Goal: Information Seeking & Learning: Learn about a topic

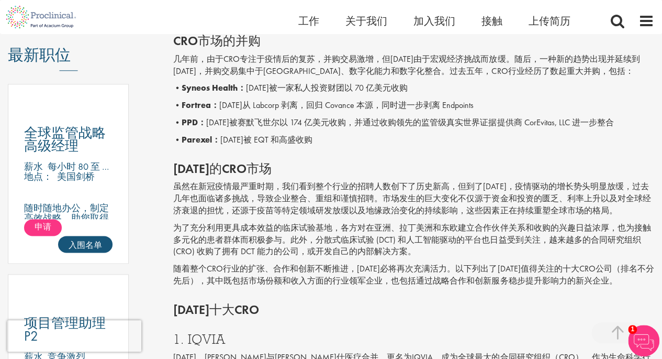
scroll to position [533, 0]
drag, startPoint x: 240, startPoint y: 89, endPoint x: 186, endPoint y: 88, distance: 53.9
click at [186, 88] on font "Syneos Health：" at bounding box center [214, 87] width 64 height 11
copy font "Syneos Health"
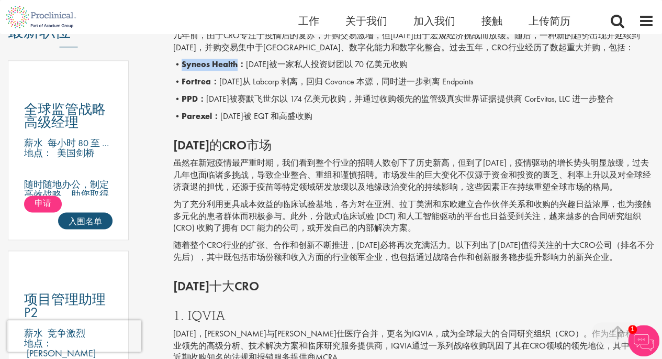
scroll to position [556, 0]
click at [201, 81] on font "Fortrea：" at bounding box center [201, 81] width 38 height 11
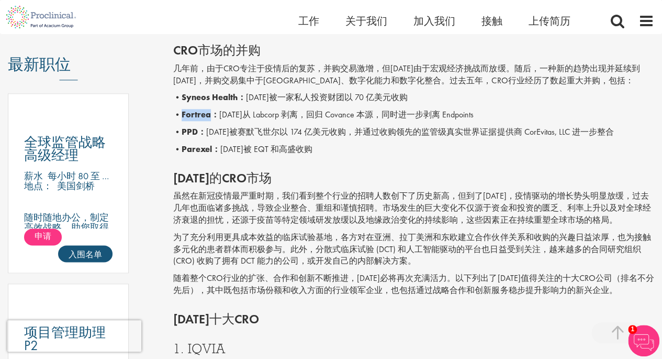
scroll to position [521, 0]
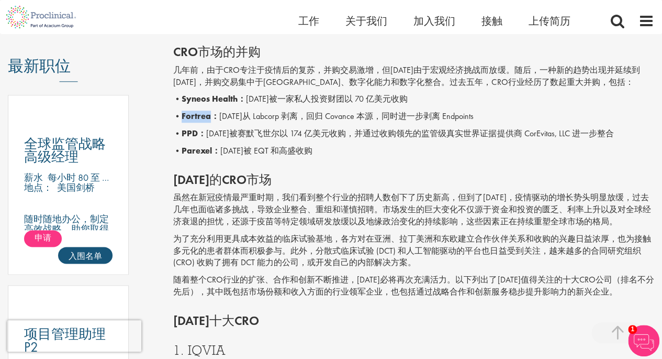
copy font "Fortrea"
click at [193, 129] on font "PPD：" at bounding box center [194, 132] width 25 height 11
copy font "PPD"
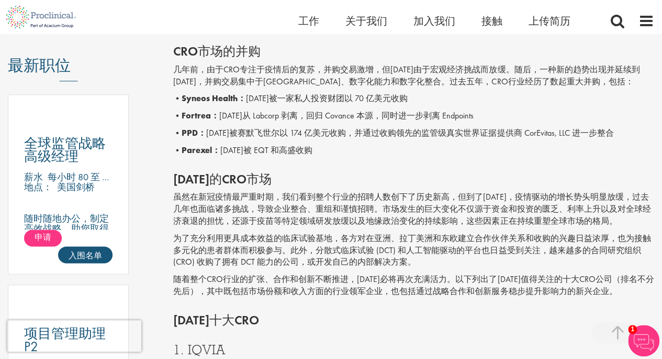
click at [195, 150] on font "Parexel：" at bounding box center [201, 150] width 39 height 11
copy font "Parexel"
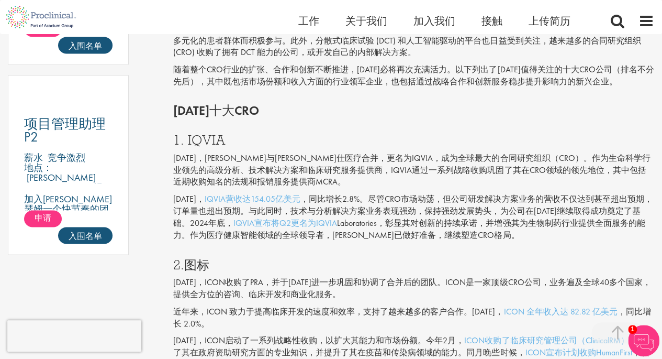
scroll to position [742, 0]
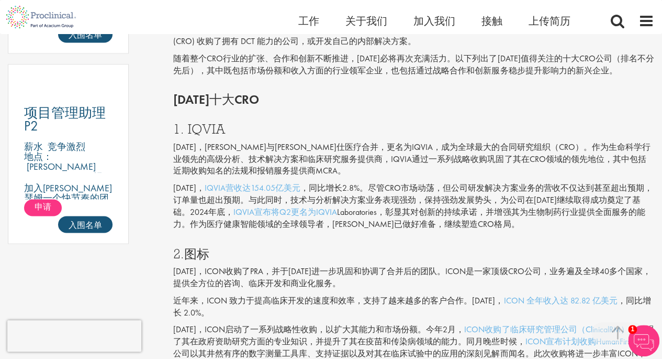
click at [197, 125] on font "1. IQVIA" at bounding box center [199, 128] width 52 height 17
copy font "IQVIA"
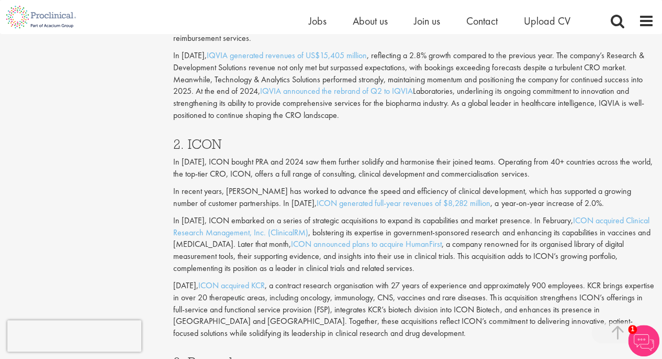
scroll to position [983, 0]
click at [207, 136] on h3 "2. ICON" at bounding box center [413, 143] width 481 height 14
copy h3 "ICON"
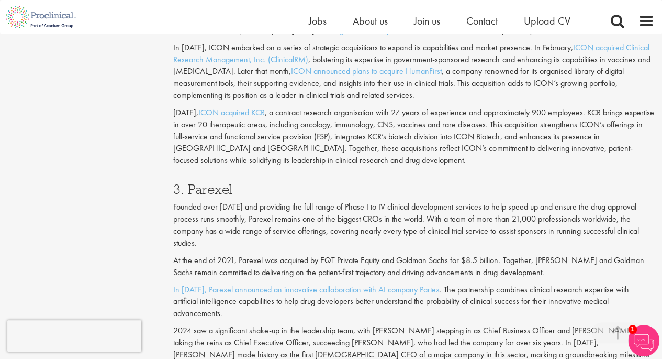
scroll to position [1156, 0]
click at [213, 182] on h3 "3. Parexel" at bounding box center [413, 189] width 481 height 14
copy h3 "Parexel"
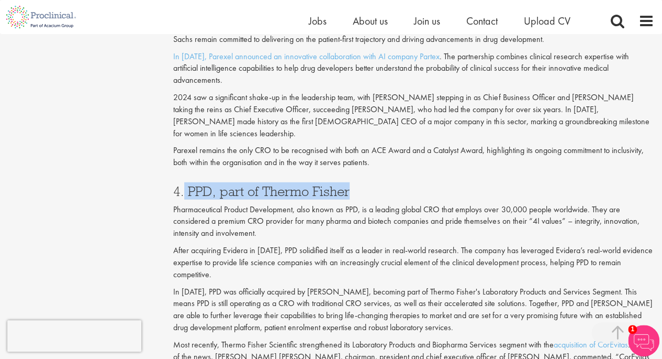
drag, startPoint x: 184, startPoint y: 153, endPoint x: 362, endPoint y: 159, distance: 178.7
click at [362, 184] on h3 "4. PPD, part of Thermo Fisher" at bounding box center [413, 191] width 481 height 14
copy h3 "PPD, part of [PERSON_NAME]"
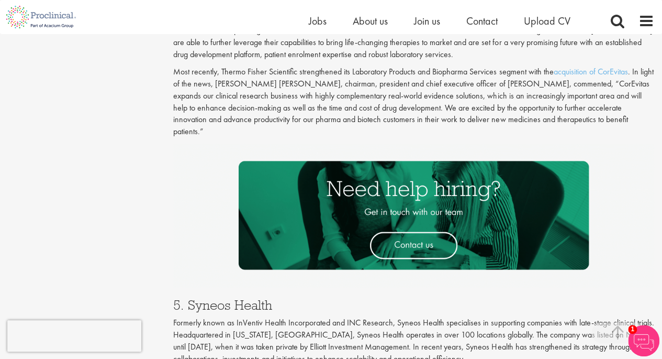
scroll to position [1727, 0]
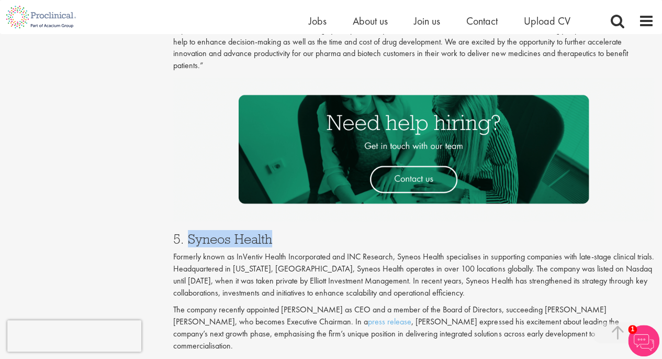
drag, startPoint x: 187, startPoint y: 191, endPoint x: 324, endPoint y: 191, distance: 136.2
click at [324, 232] on h3 "5. Syneos Health" at bounding box center [413, 239] width 481 height 14
copy h3 "Syneos Health"
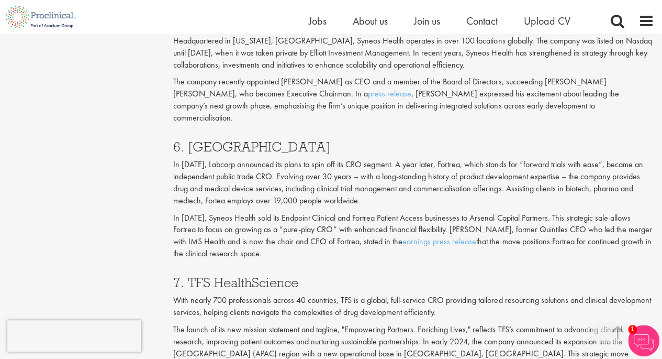
click at [204, 140] on h3 "6. [GEOGRAPHIC_DATA]" at bounding box center [413, 147] width 481 height 14
copy h3 "Fortrea"
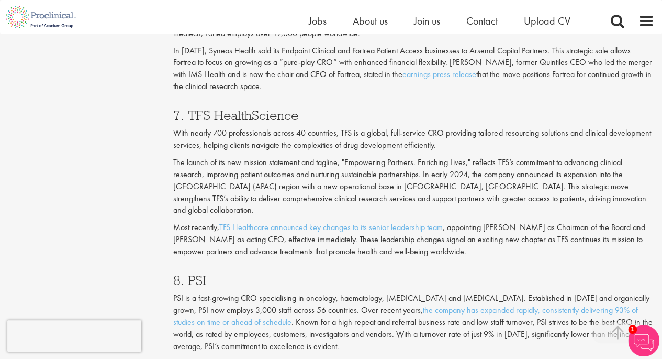
scroll to position [2122, 0]
drag, startPoint x: 189, startPoint y: 57, endPoint x: 370, endPoint y: 60, distance: 181.7
click at [370, 108] on h3 "7. TFS HealthScience" at bounding box center [413, 115] width 481 height 14
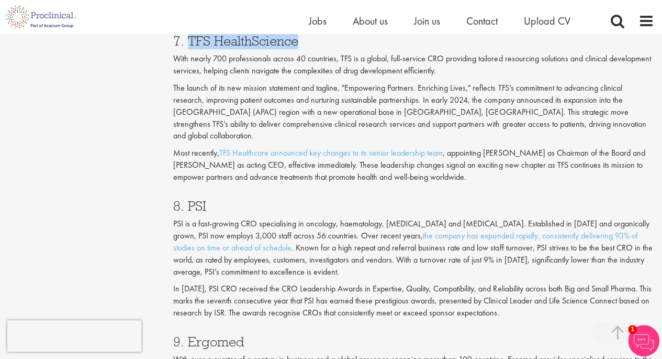
scroll to position [2193, 0]
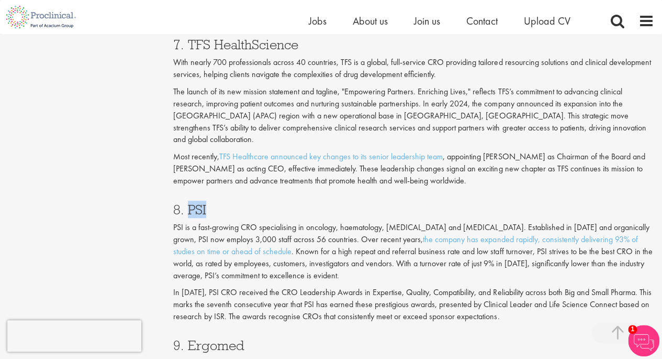
drag, startPoint x: 224, startPoint y: 140, endPoint x: 188, endPoint y: 140, distance: 36.1
click at [188, 203] on h3 "8. PSI" at bounding box center [413, 210] width 481 height 14
drag, startPoint x: 174, startPoint y: 154, endPoint x: 256, endPoint y: 152, distance: 82.2
click at [256, 222] on p "PSI is a fast-growing CRO specialising in oncology, haematology, [MEDICAL_DATA]…" at bounding box center [413, 252] width 481 height 60
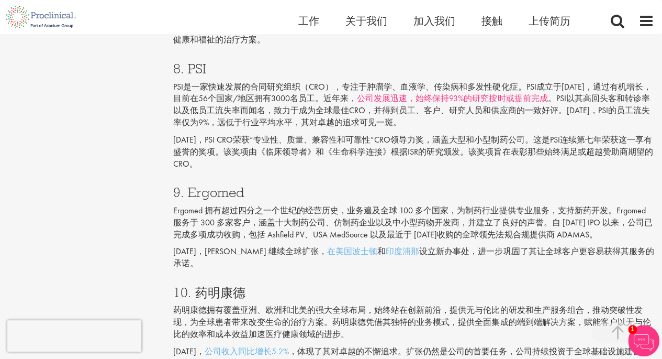
scroll to position [2142, 0]
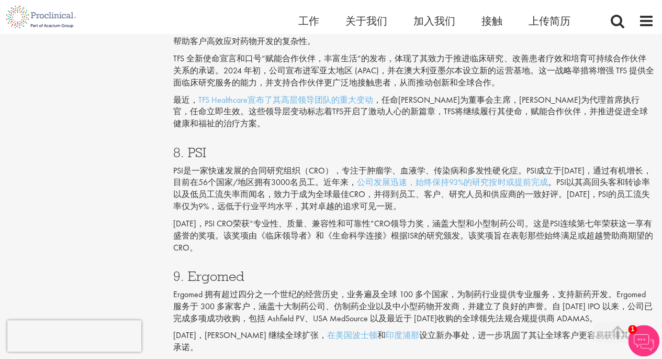
click at [220, 267] on font "9. Ergomed" at bounding box center [208, 275] width 71 height 17
copy font "Ergomed"
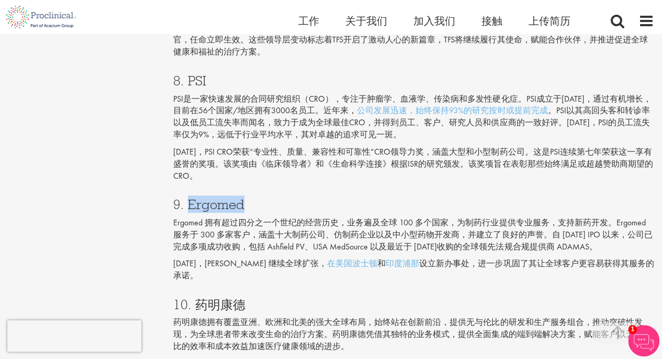
scroll to position [2214, 0]
click at [217, 295] on font "10. 药明康德" at bounding box center [209, 303] width 72 height 17
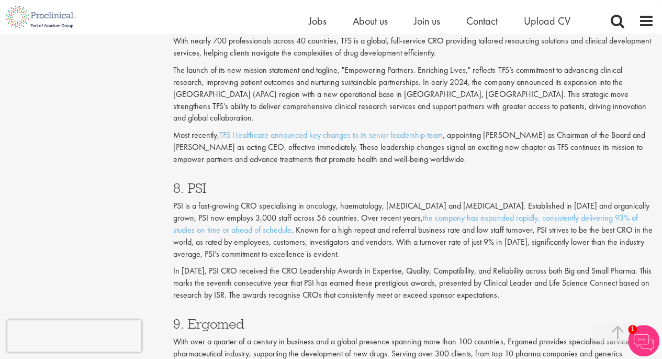
scroll to position [2298, 0]
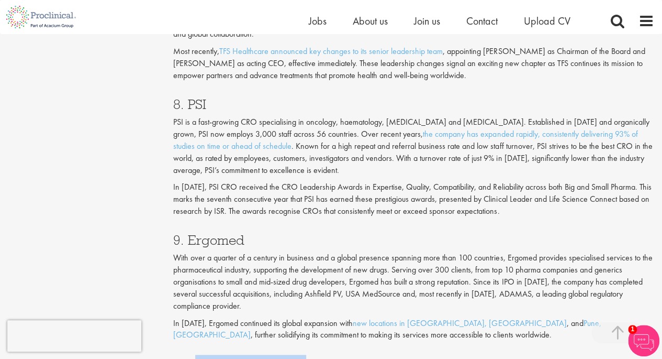
drag, startPoint x: 195, startPoint y: 292, endPoint x: 331, endPoint y: 274, distance: 137.8
copy h3 "WuXi AppTec, Inc"
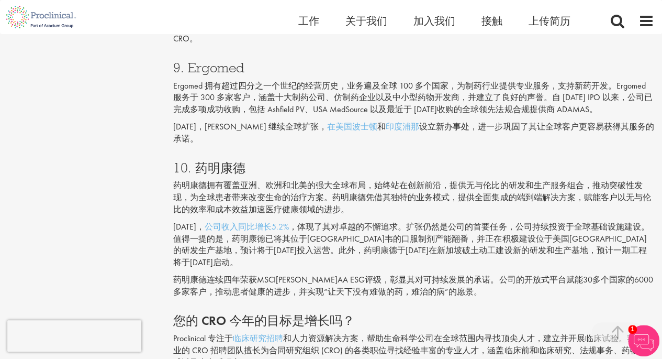
scroll to position [2148, 0]
